Goal: Transaction & Acquisition: Purchase product/service

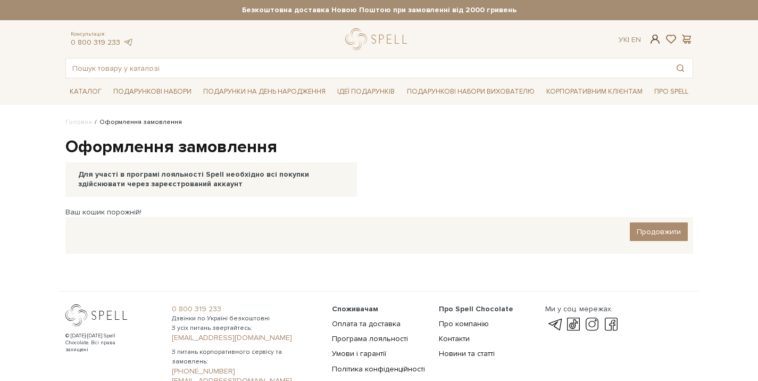
click at [655, 40] on span at bounding box center [655, 39] width 13 height 11
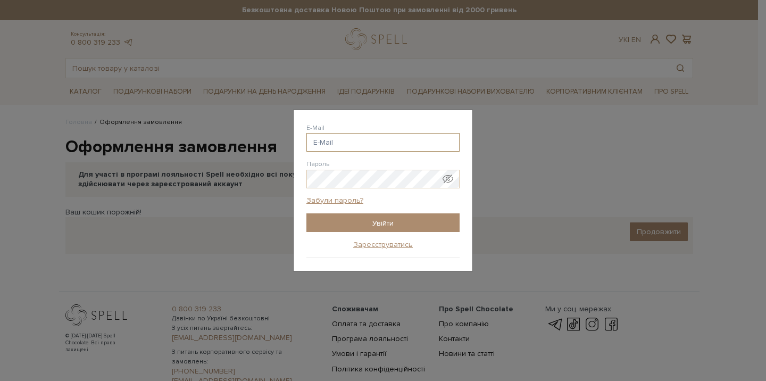
click at [347, 143] on input "E-Mail" at bounding box center [383, 142] width 153 height 19
paste input "tetiana.yatsenko@wizer-training.com"
type input "tetiana.yatsenko@wizer-training.com"
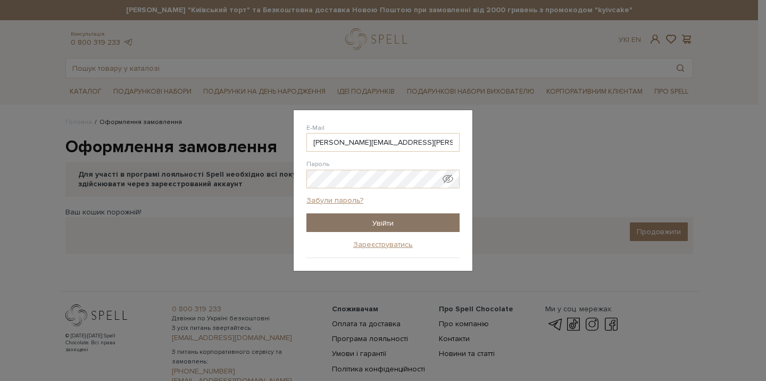
click at [327, 220] on input "Увійти" at bounding box center [383, 222] width 153 height 19
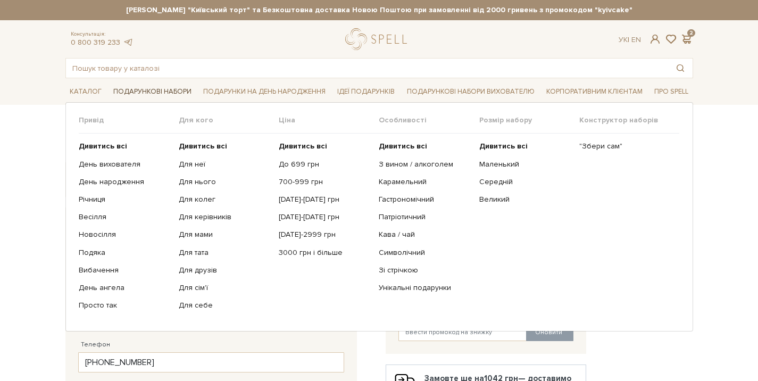
click at [148, 95] on link "Подарункові набори" at bounding box center [152, 92] width 87 height 16
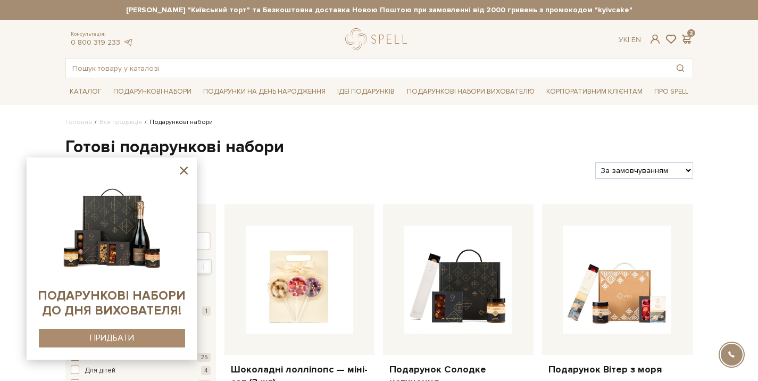
click at [184, 170] on icon at bounding box center [184, 171] width 8 height 8
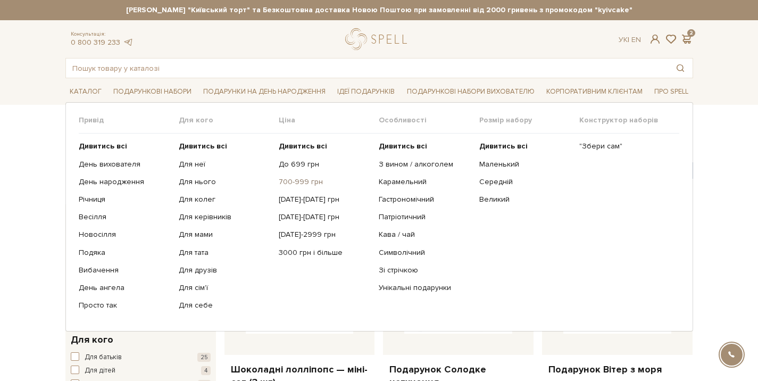
click at [301, 179] on link "700-999 грн" at bounding box center [325, 182] width 92 height 10
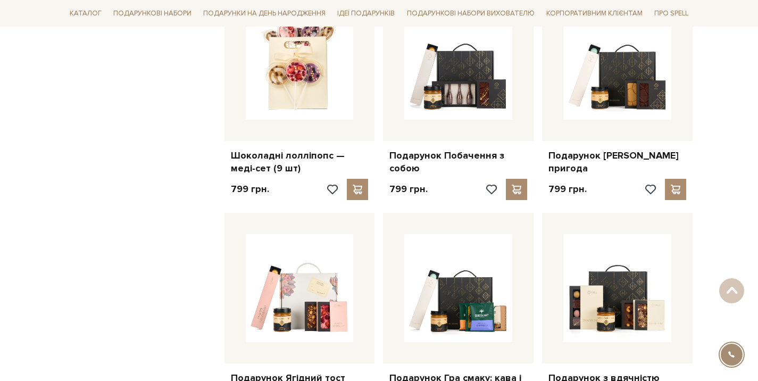
scroll to position [1010, 0]
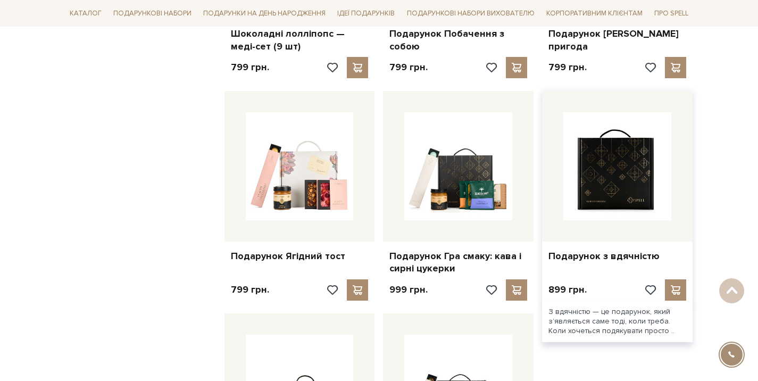
click at [630, 188] on img at bounding box center [618, 166] width 108 height 108
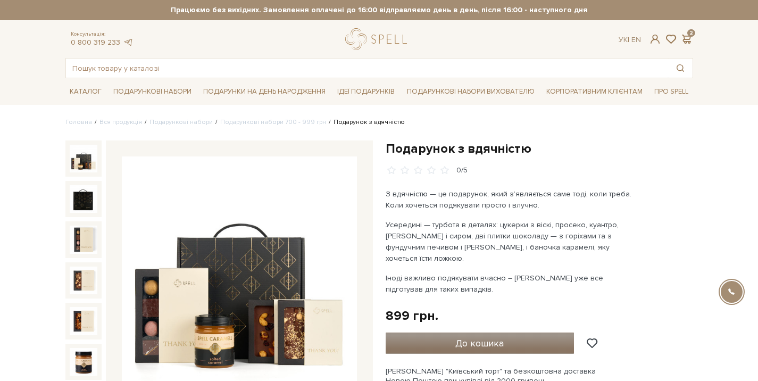
click at [481, 339] on span "До кошика" at bounding box center [480, 343] width 48 height 12
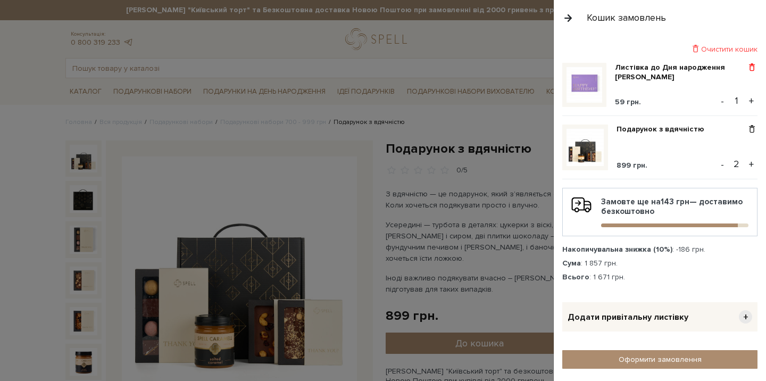
click at [750, 65] on span at bounding box center [752, 68] width 11 height 10
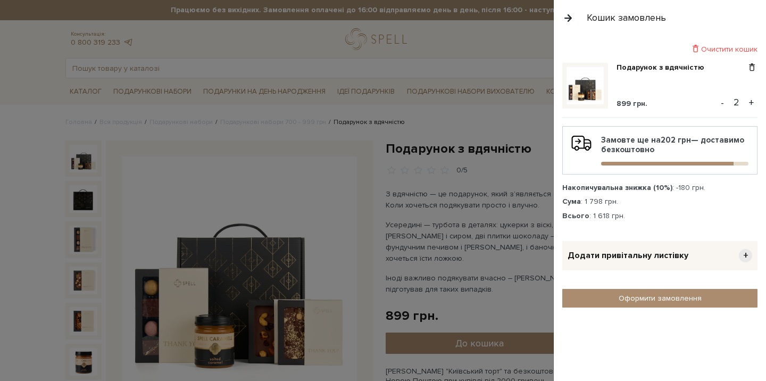
click at [727, 102] on button "-" at bounding box center [722, 103] width 11 height 16
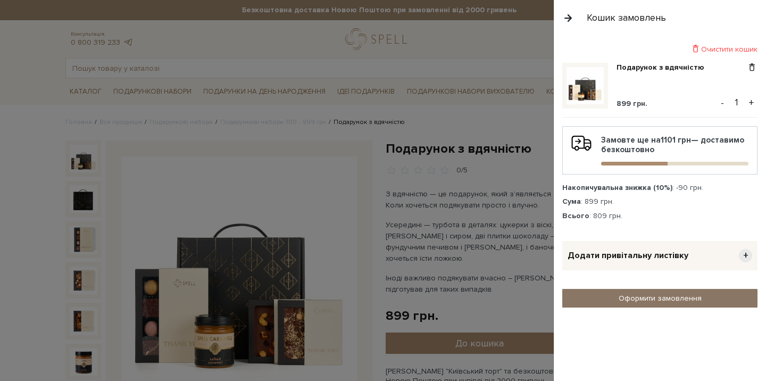
click at [645, 302] on link "Оформити замовлення" at bounding box center [660, 298] width 195 height 19
